Goal: Information Seeking & Learning: Learn about a topic

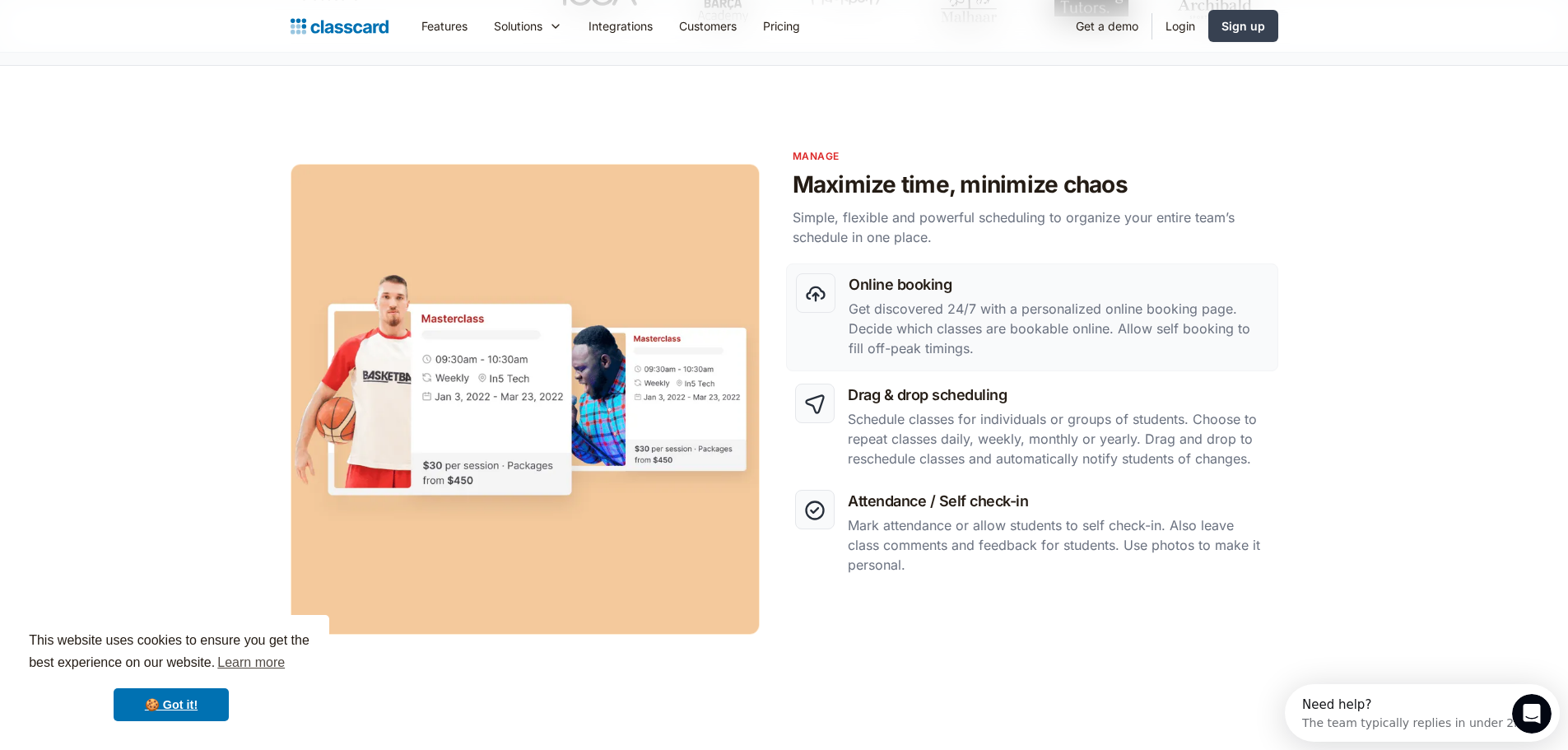
scroll to position [741, 0]
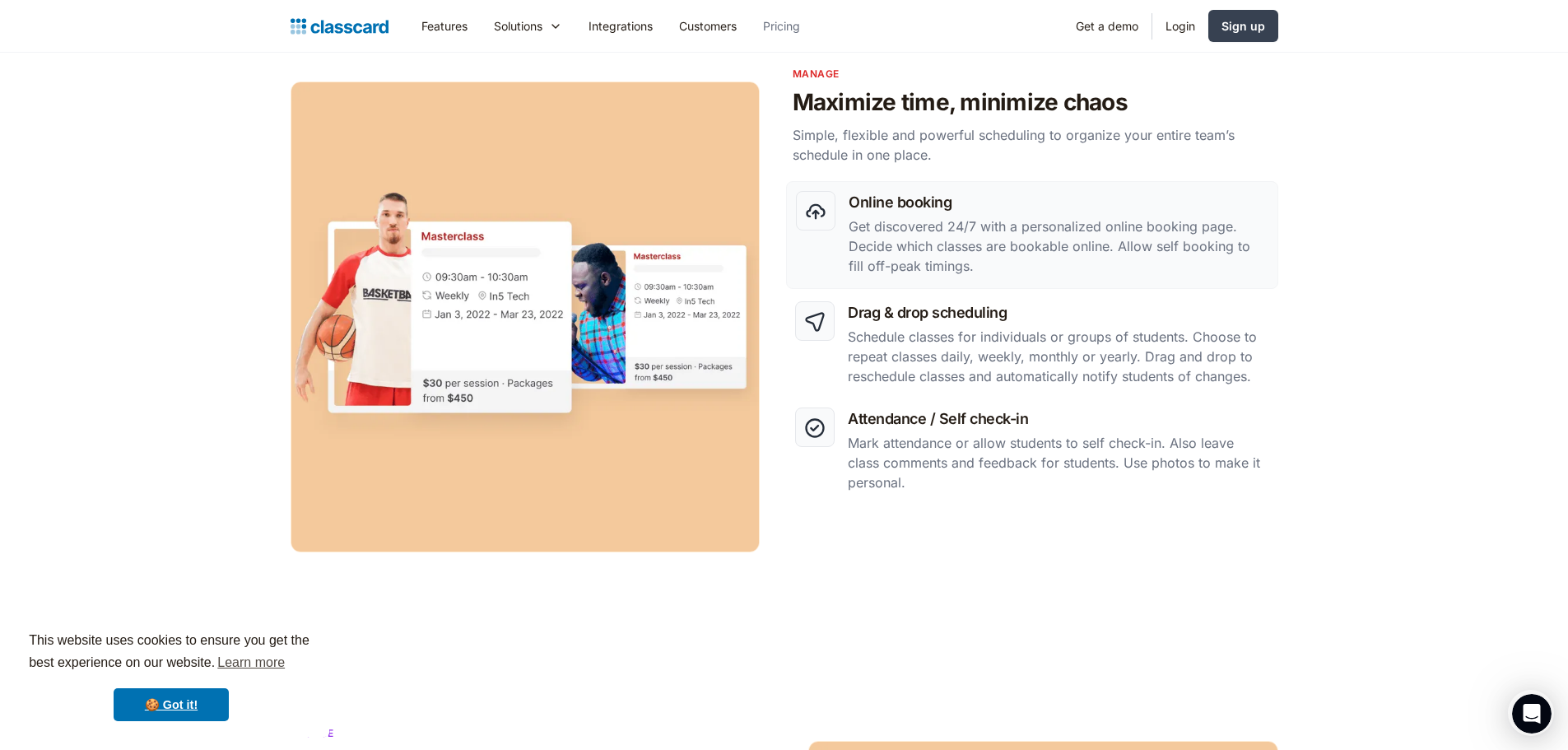
click at [796, 25] on link "Pricing" at bounding box center [782, 26] width 64 height 37
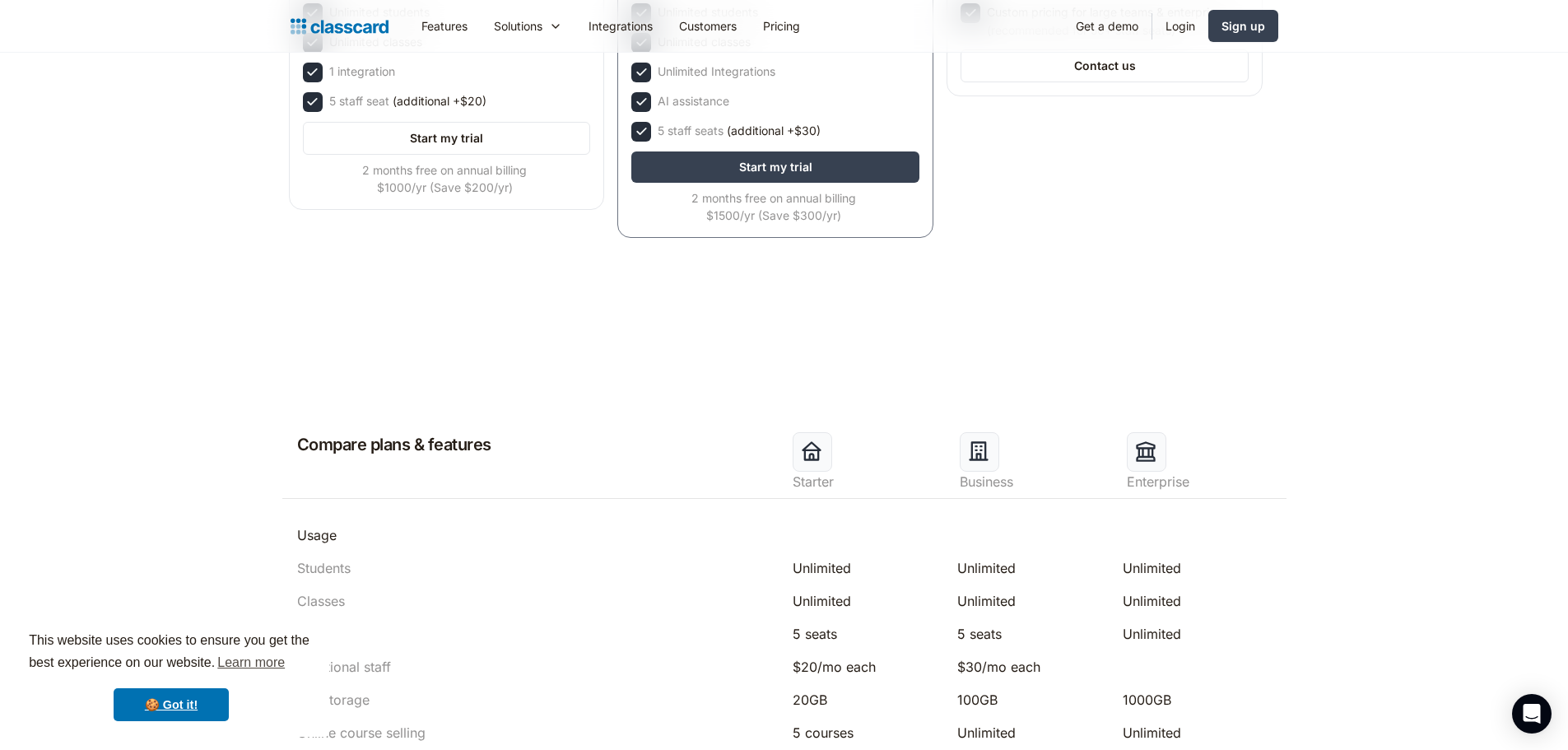
scroll to position [494, 0]
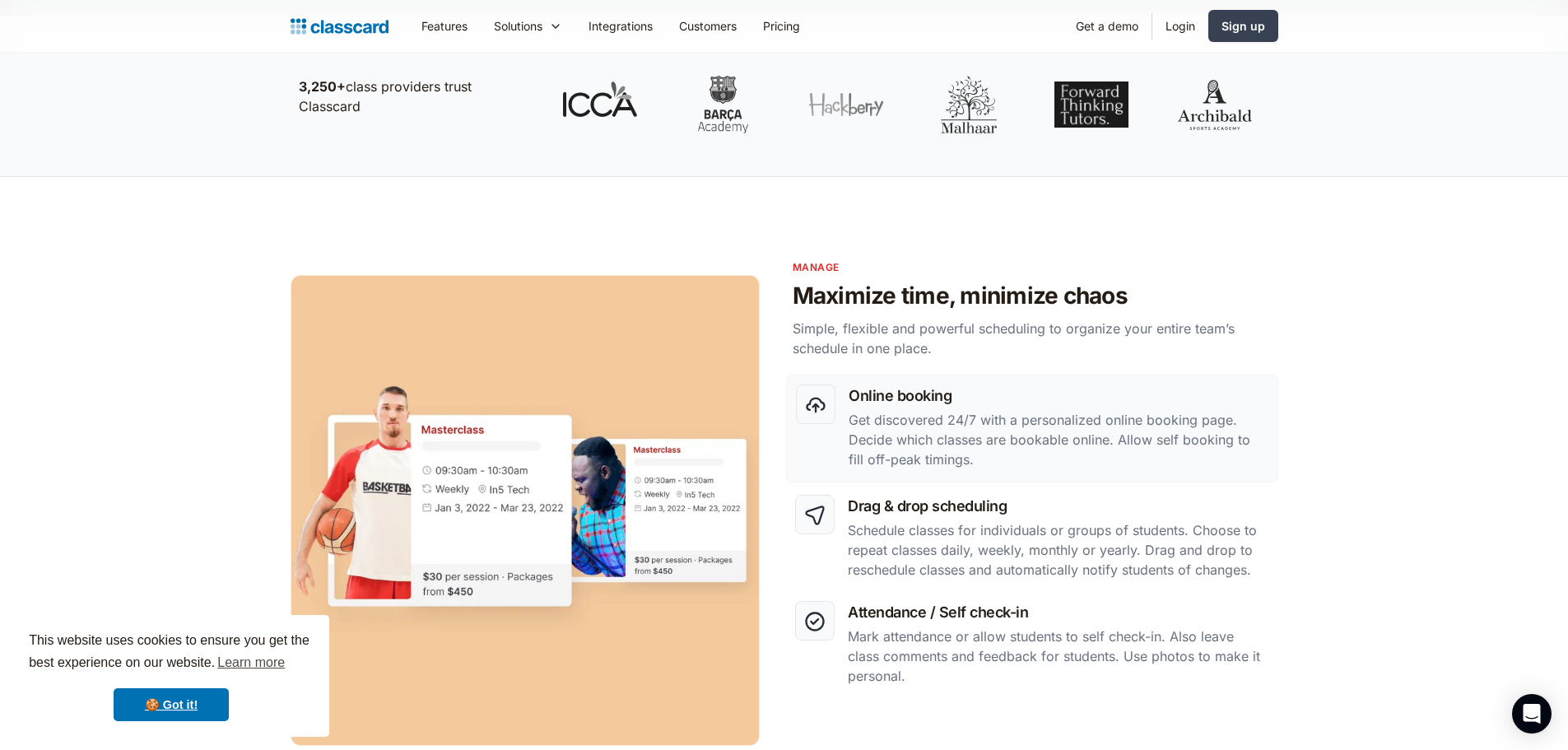
scroll to position [411, 0]
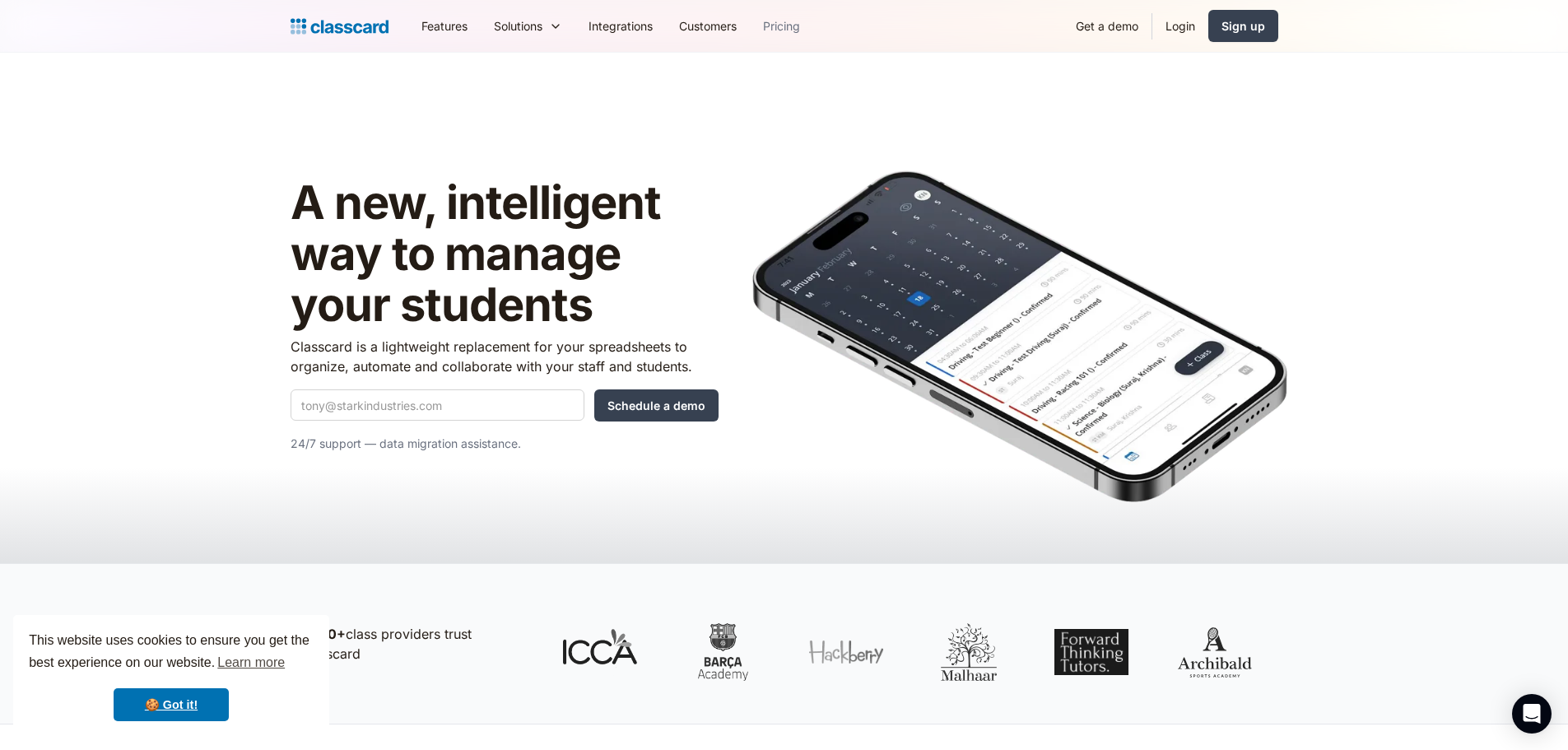
click at [791, 26] on link "Pricing" at bounding box center [782, 26] width 64 height 37
